Goal: Transaction & Acquisition: Subscribe to service/newsletter

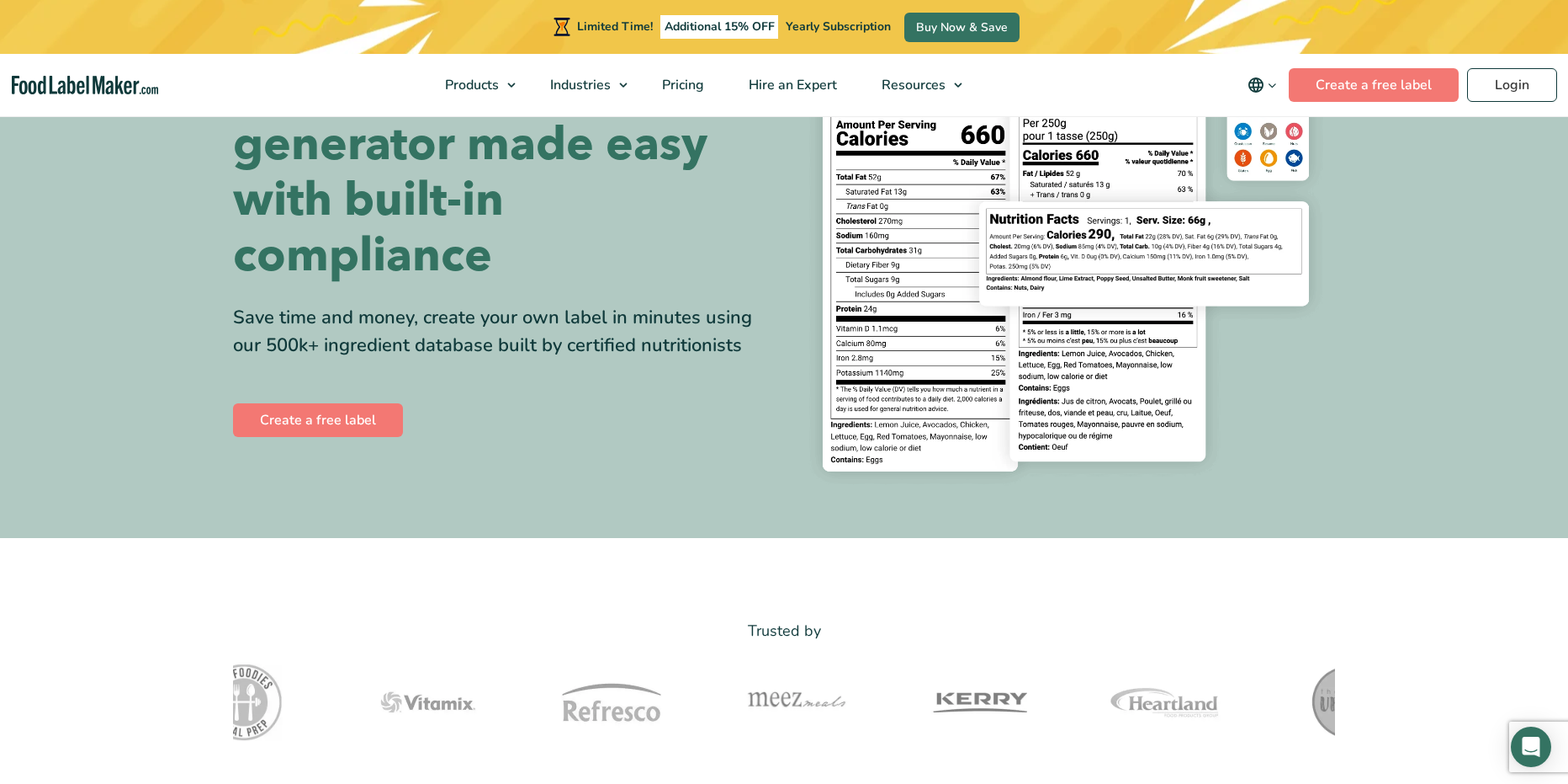
scroll to position [168, 0]
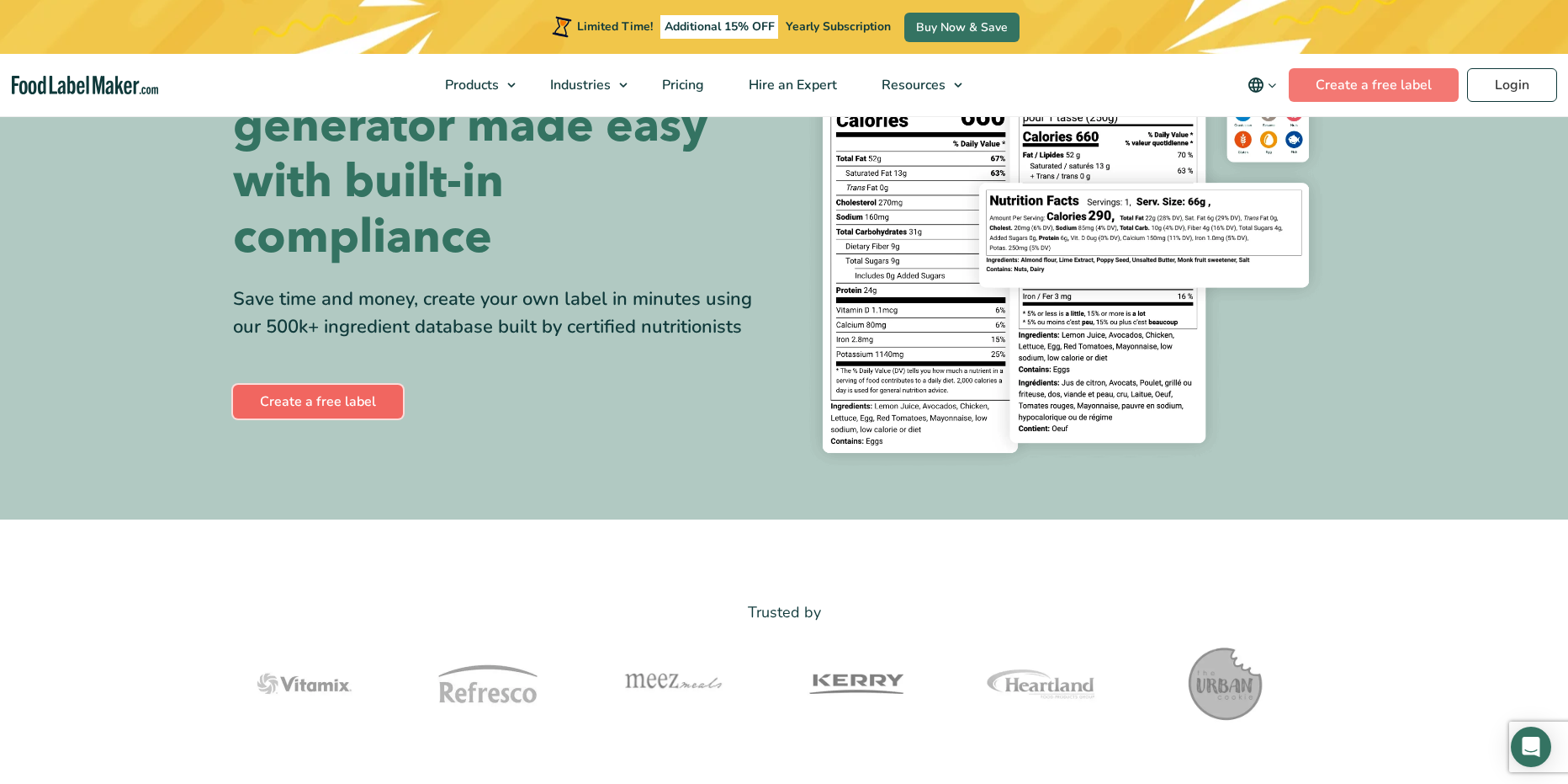
click at [281, 391] on link "Create a free label" at bounding box center [318, 402] width 170 height 33
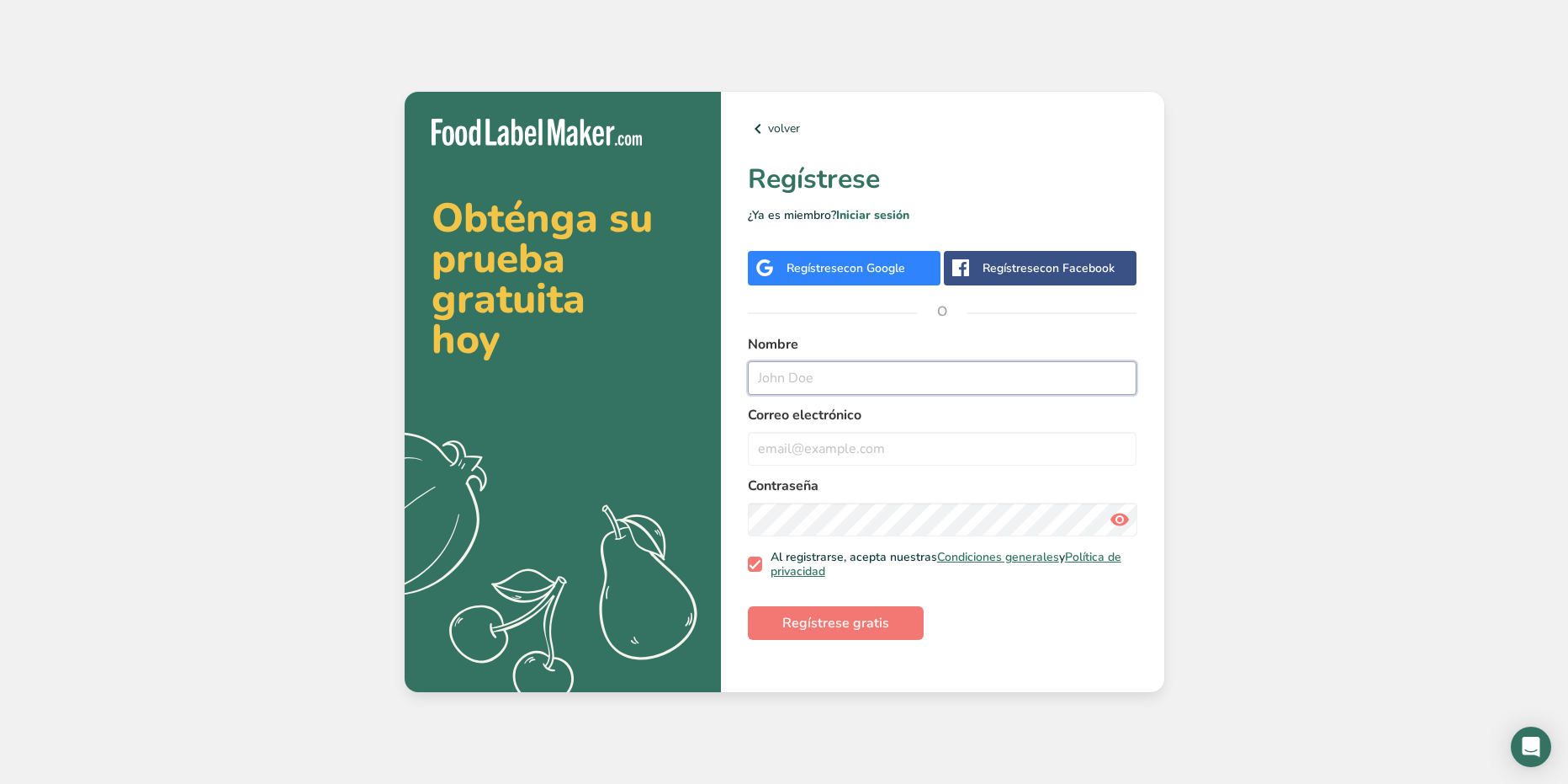
click at [830, 384] on input "text" at bounding box center [943, 377] width 390 height 33
click at [1221, 476] on div "Obténga su prueba gratuita hoy .a{fill:#f5f3ed;} volver Regístrese ¿Ya es miemb…" at bounding box center [784, 392] width 1568 height 784
